Goal: Task Accomplishment & Management: Manage account settings

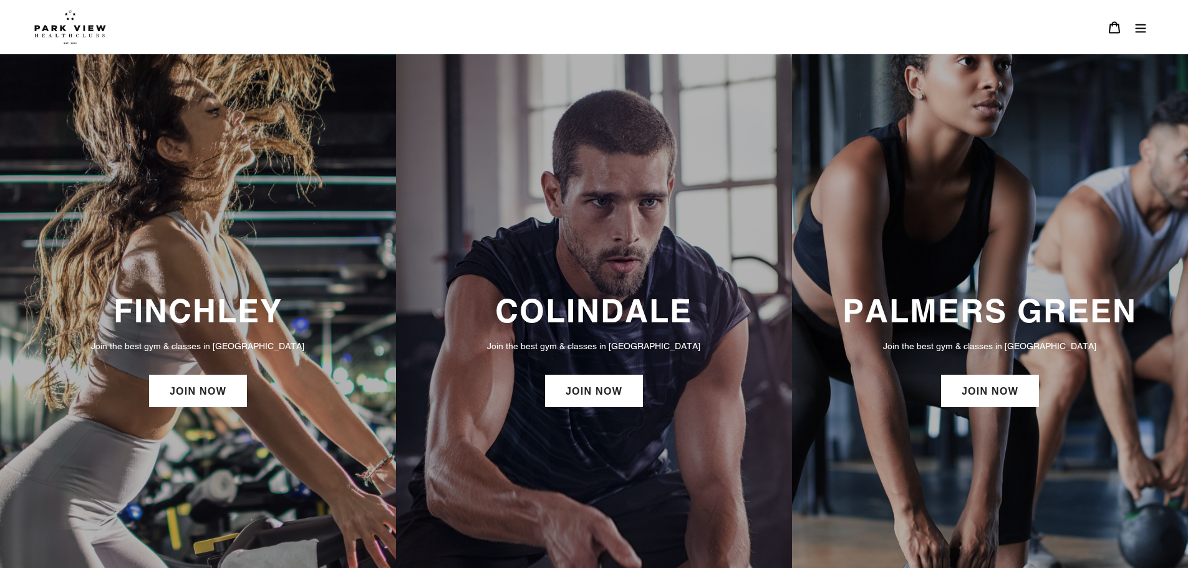
click at [1049, 270] on div "PALMERS GREEN Join the best gym & classes in London JOIN NOW" at bounding box center [990, 351] width 396 height 595
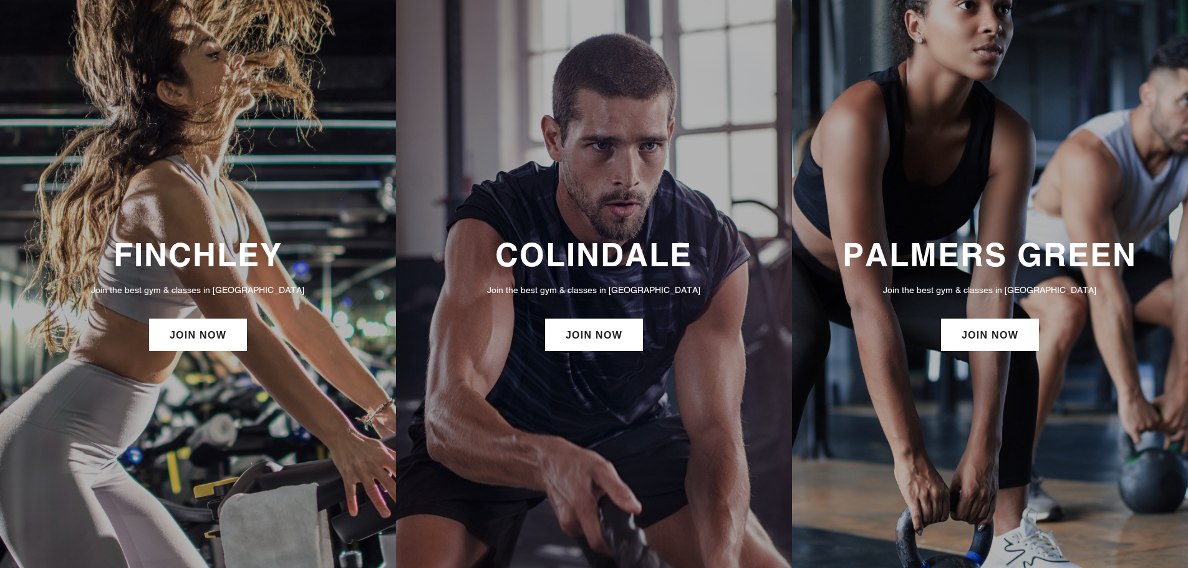
scroll to position [125, 0]
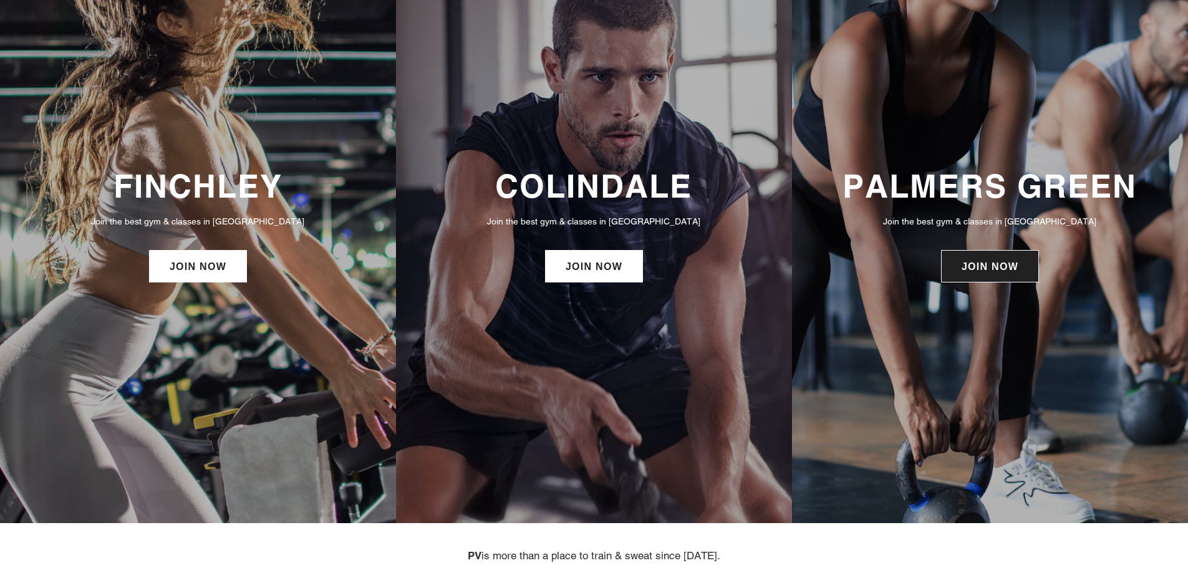
click at [991, 269] on link "JOIN NOW" at bounding box center [990, 266] width 98 height 32
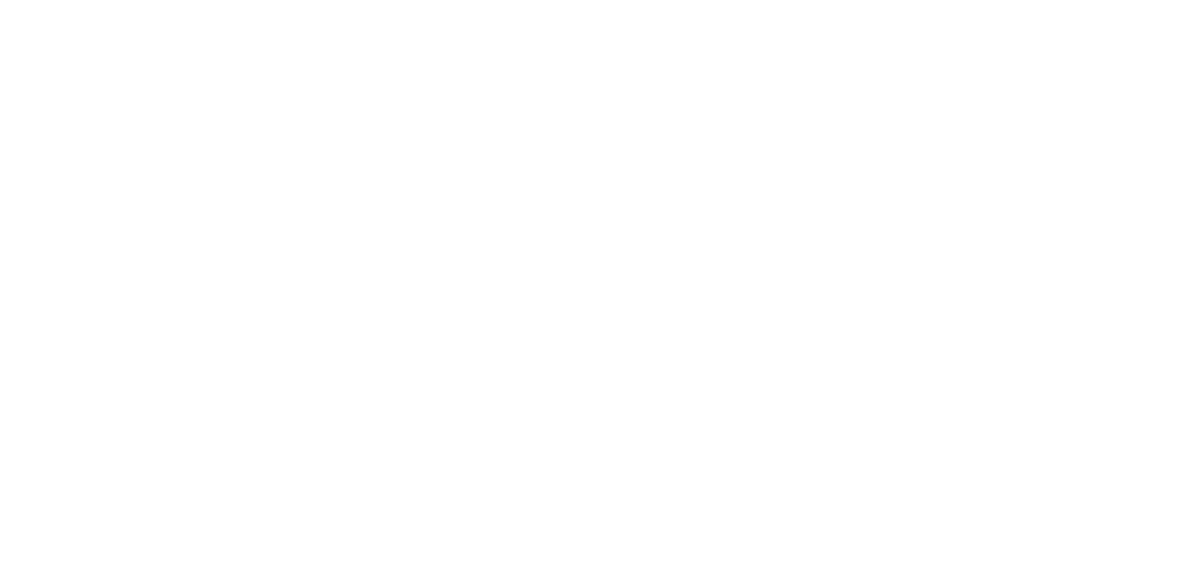
scroll to position [936, 0]
drag, startPoint x: 913, startPoint y: 173, endPoint x: 52, endPoint y: 200, distance: 861.3
click at [52, 200] on div "Choose your membership below." at bounding box center [594, 203] width 1188 height 1203
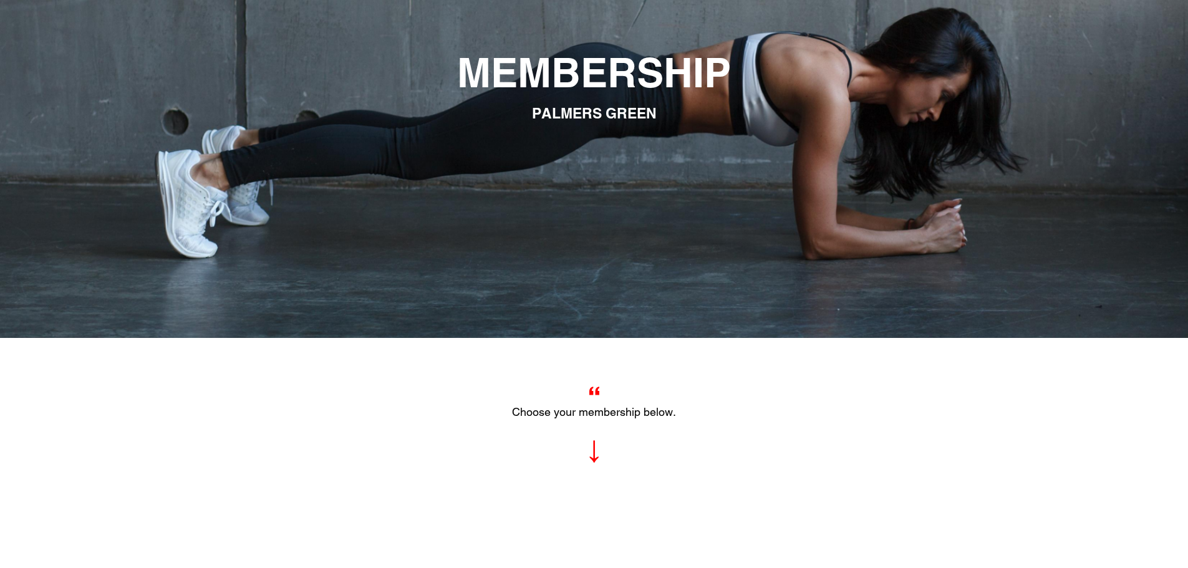
scroll to position [0, 0]
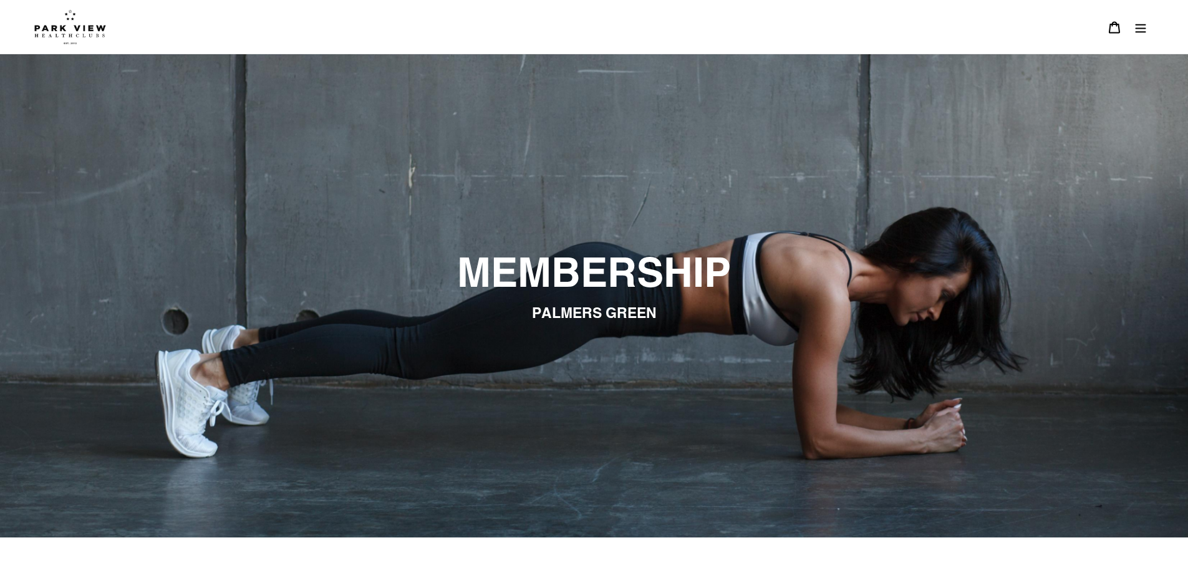
click at [1143, 29] on icon "Menu" at bounding box center [1141, 27] width 12 height 12
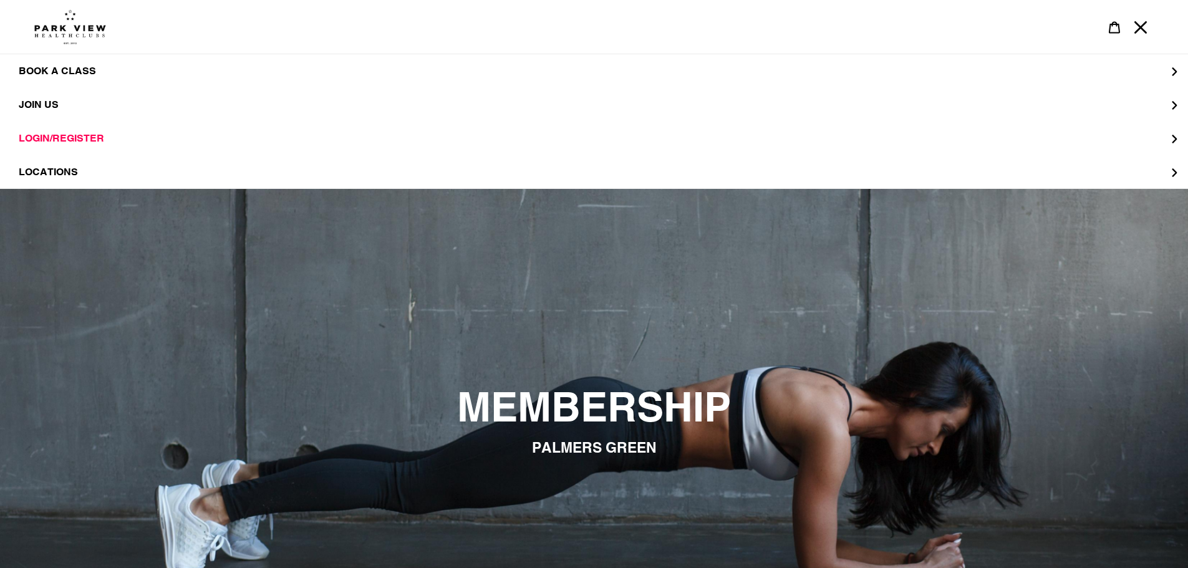
click at [569, 442] on span "PALMERS GREEN" at bounding box center [594, 447] width 125 height 17
click at [71, 35] on img at bounding box center [70, 26] width 72 height 35
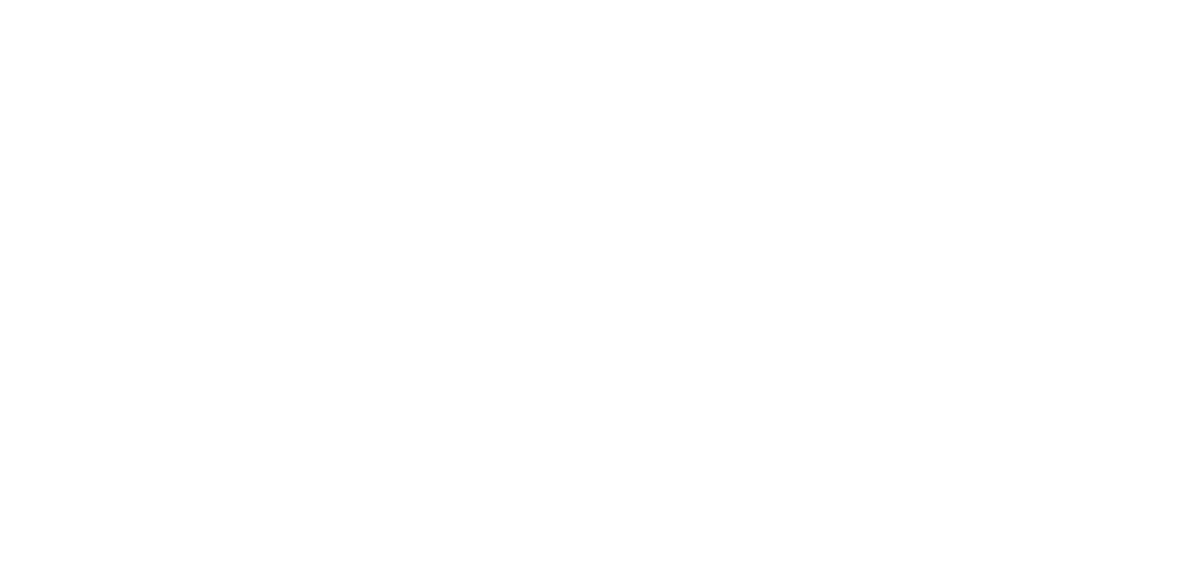
scroll to position [1123, 0]
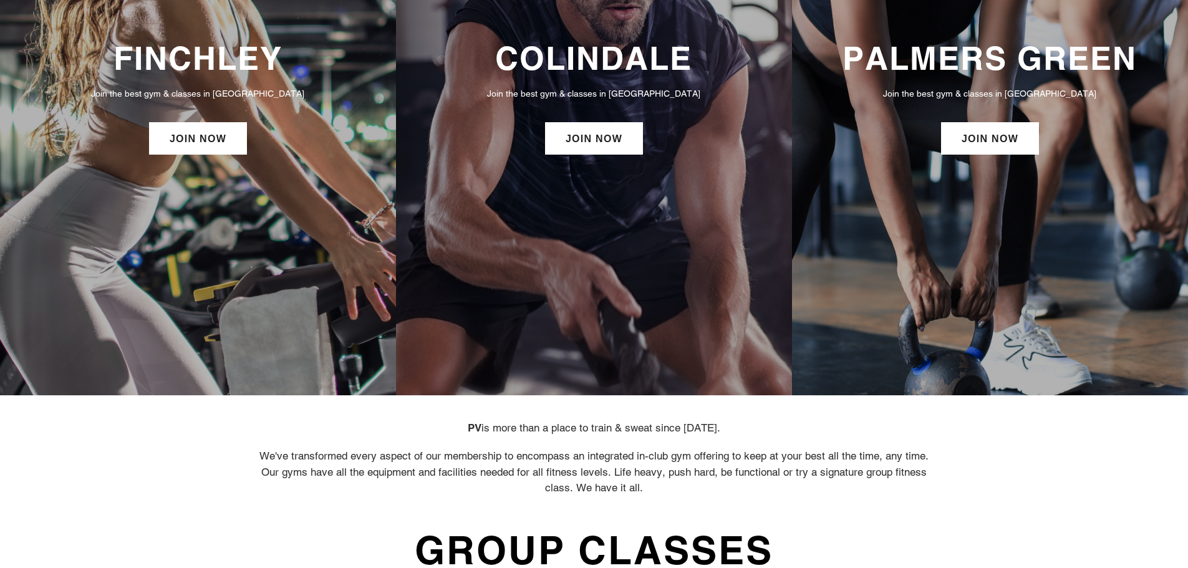
scroll to position [14, 0]
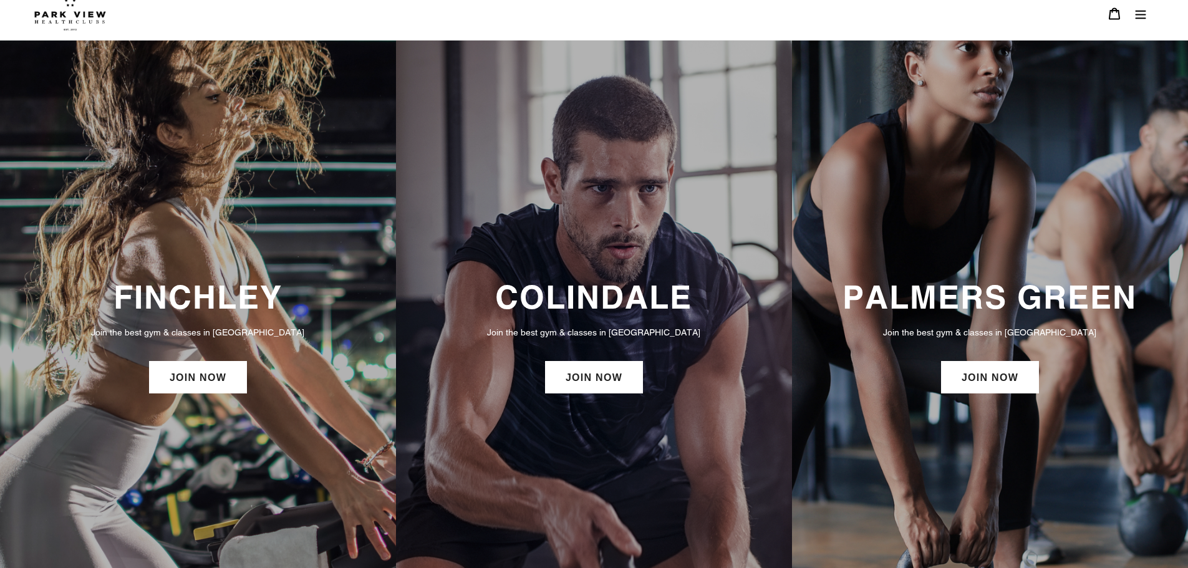
click at [991, 273] on div "PALMERS GREEN Join the best gym & classes in London JOIN NOW" at bounding box center [990, 338] width 396 height 595
click at [982, 382] on link "JOIN NOW" at bounding box center [990, 377] width 98 height 32
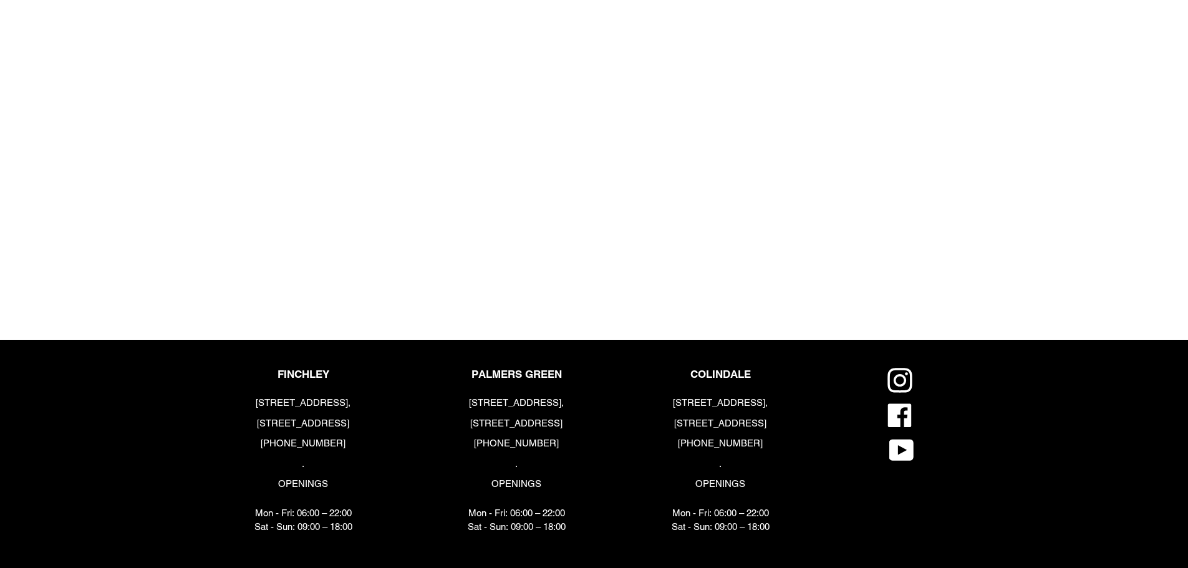
scroll to position [1542, 0]
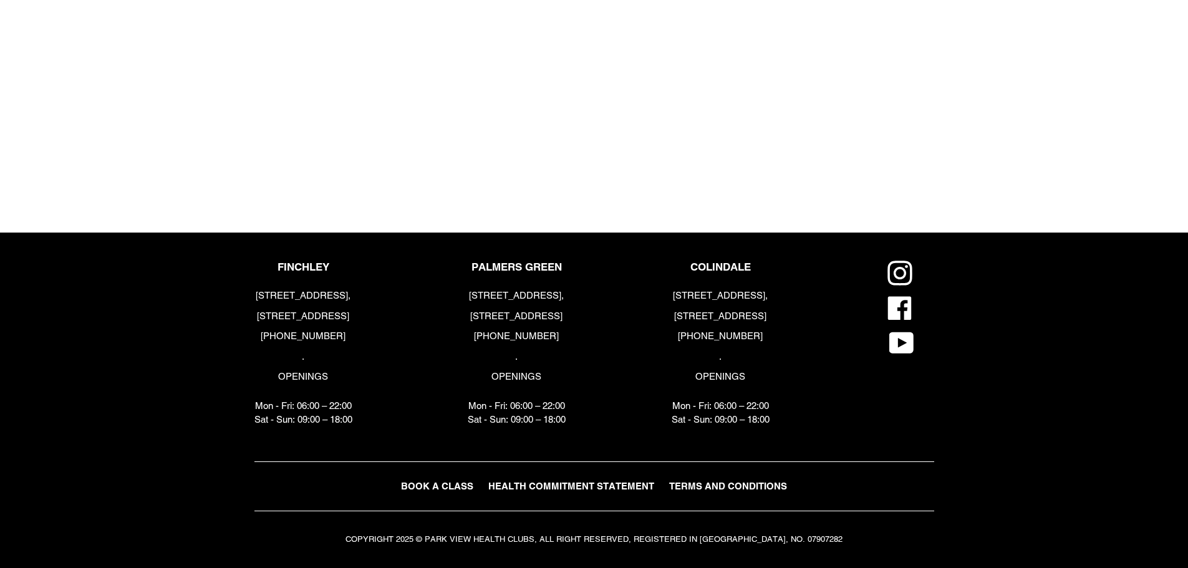
click at [435, 482] on span "BOOK A CLASS" at bounding box center [437, 486] width 72 height 11
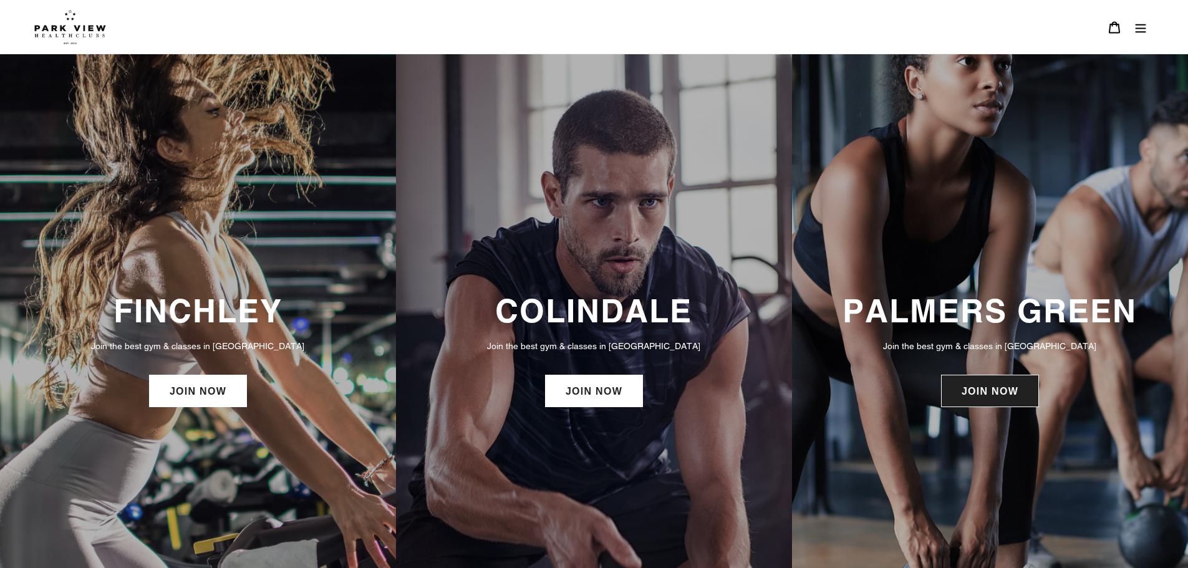
click at [964, 385] on link "JOIN NOW" at bounding box center [990, 391] width 98 height 32
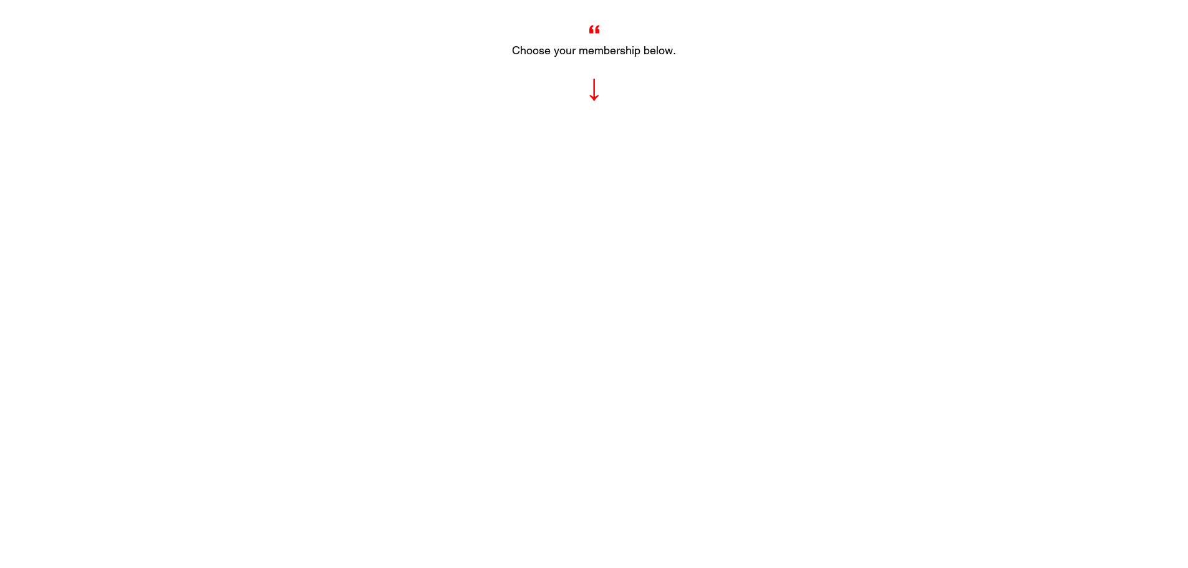
scroll to position [499, 0]
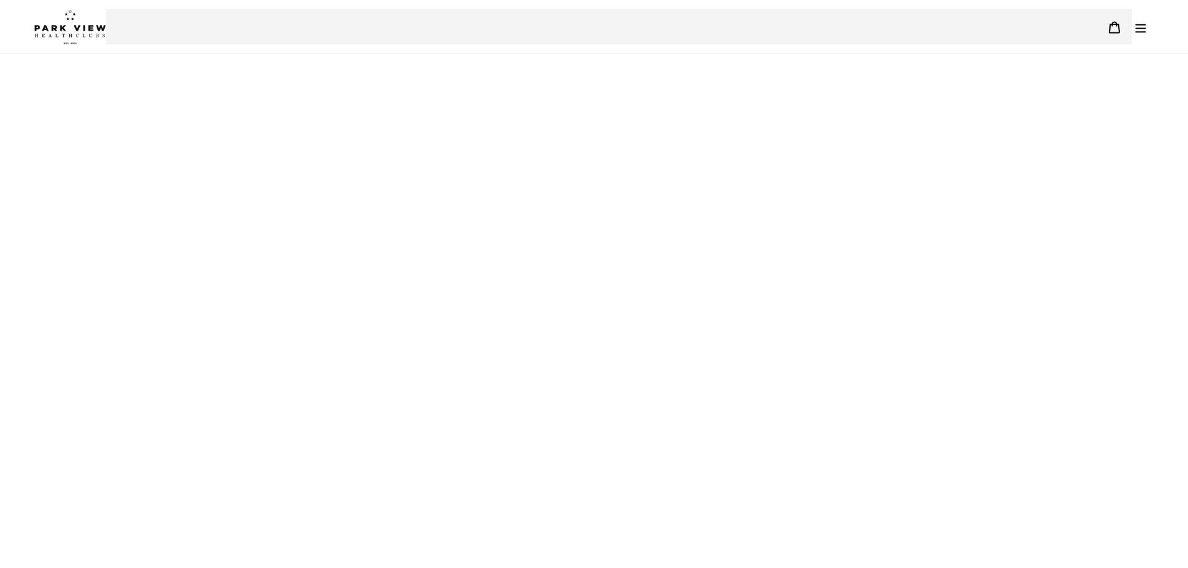
scroll to position [1542, 0]
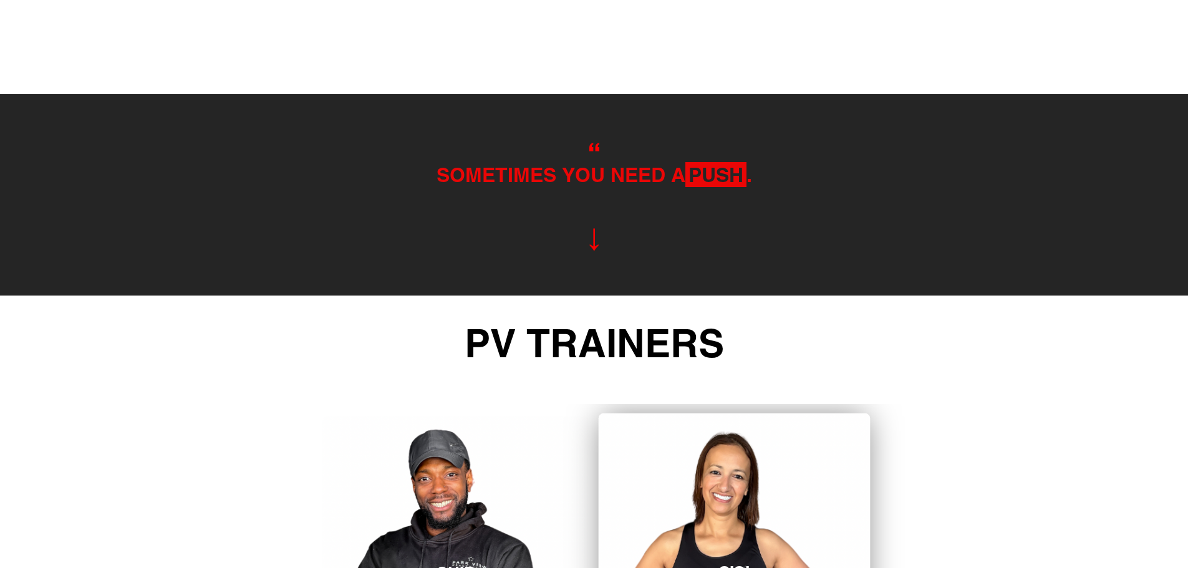
scroll to position [2239, 0]
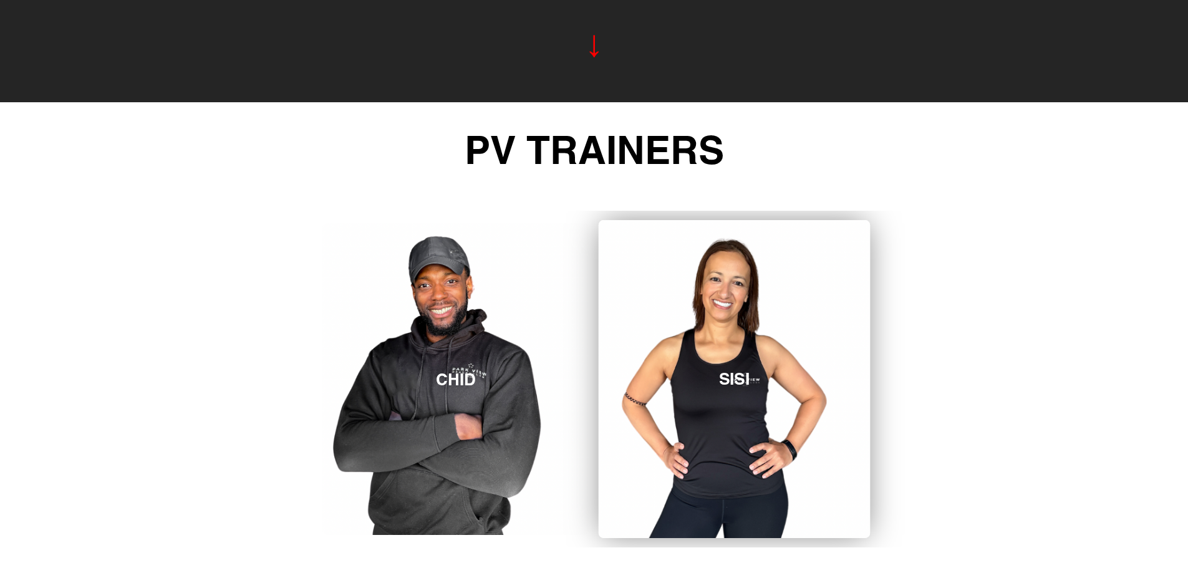
click at [717, 398] on link "SISI" at bounding box center [735, 379] width 272 height 318
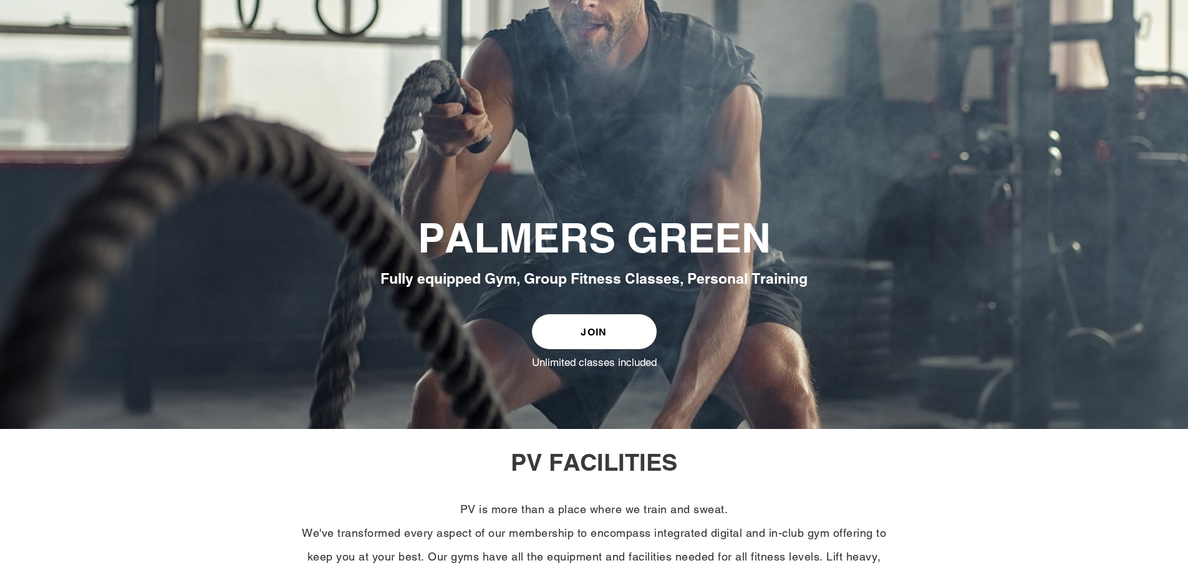
scroll to position [0, 0]
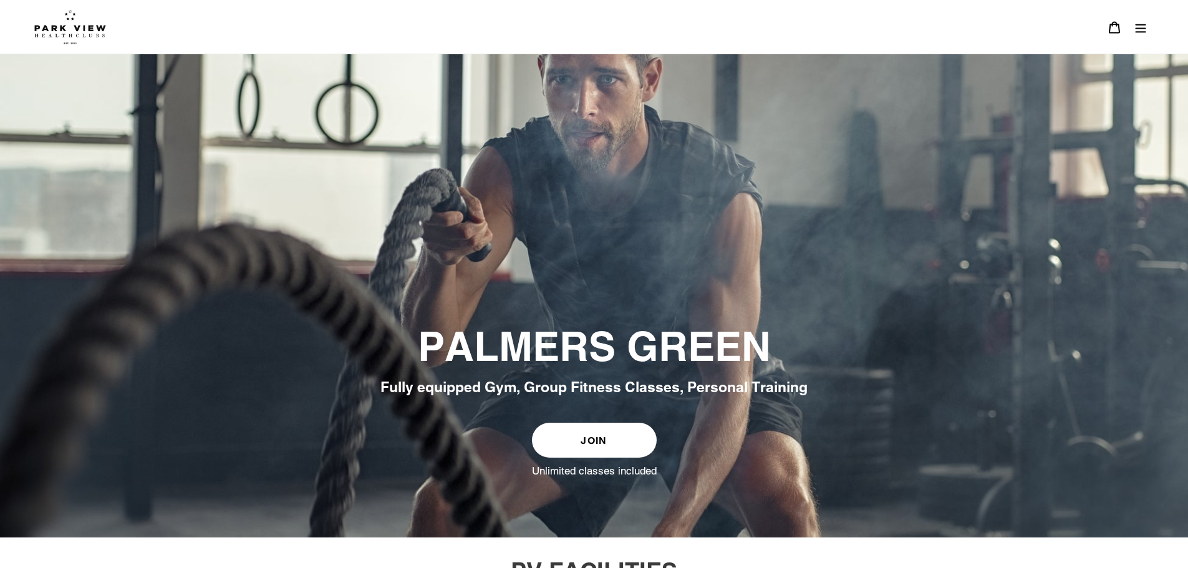
click at [1143, 30] on icon "Menu" at bounding box center [1141, 27] width 12 height 12
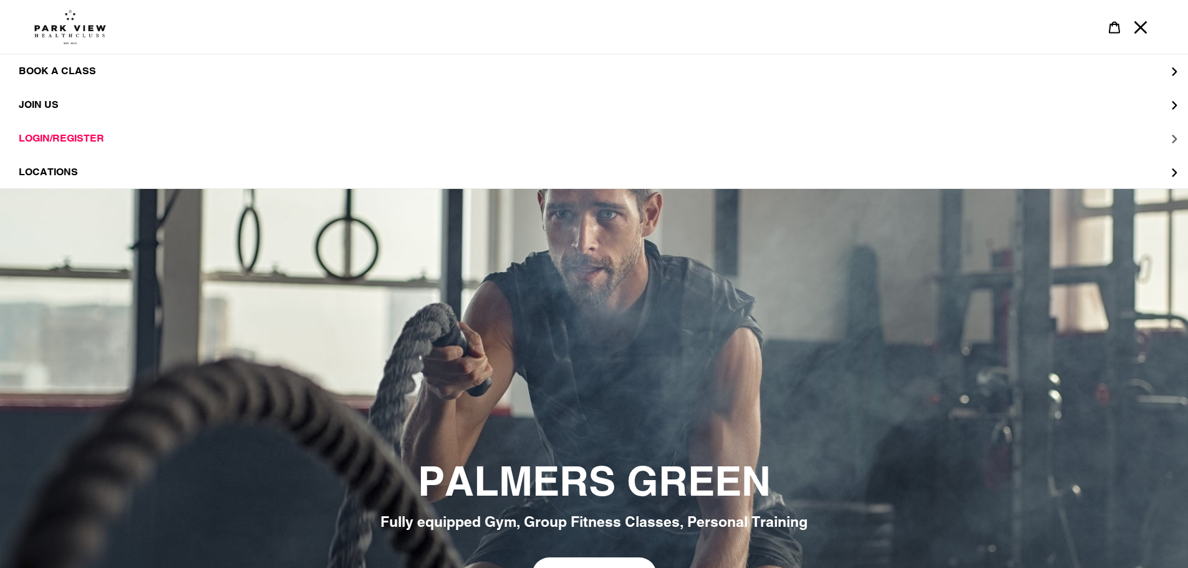
click at [1180, 137] on button "LOGIN/REGISTER" at bounding box center [594, 139] width 1188 height 34
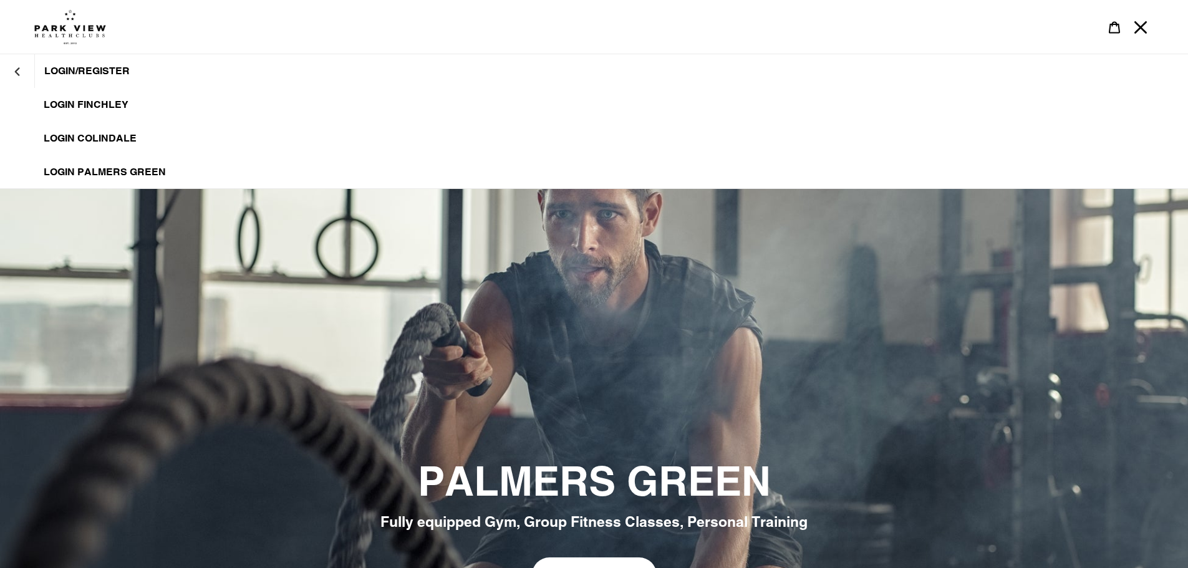
click at [117, 169] on span "LOGIN PALMERS GREEN" at bounding box center [105, 172] width 122 height 12
